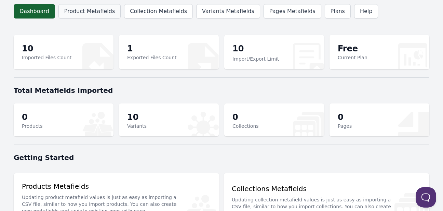
click at [85, 9] on link "Product Metafields" at bounding box center [89, 11] width 62 height 14
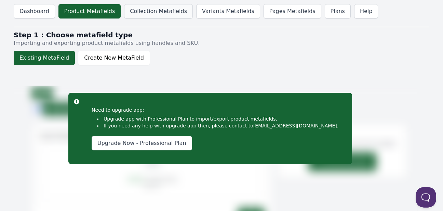
click at [160, 13] on link "Collection Metafields" at bounding box center [158, 11] width 69 height 14
